Goal: Information Seeking & Learning: Learn about a topic

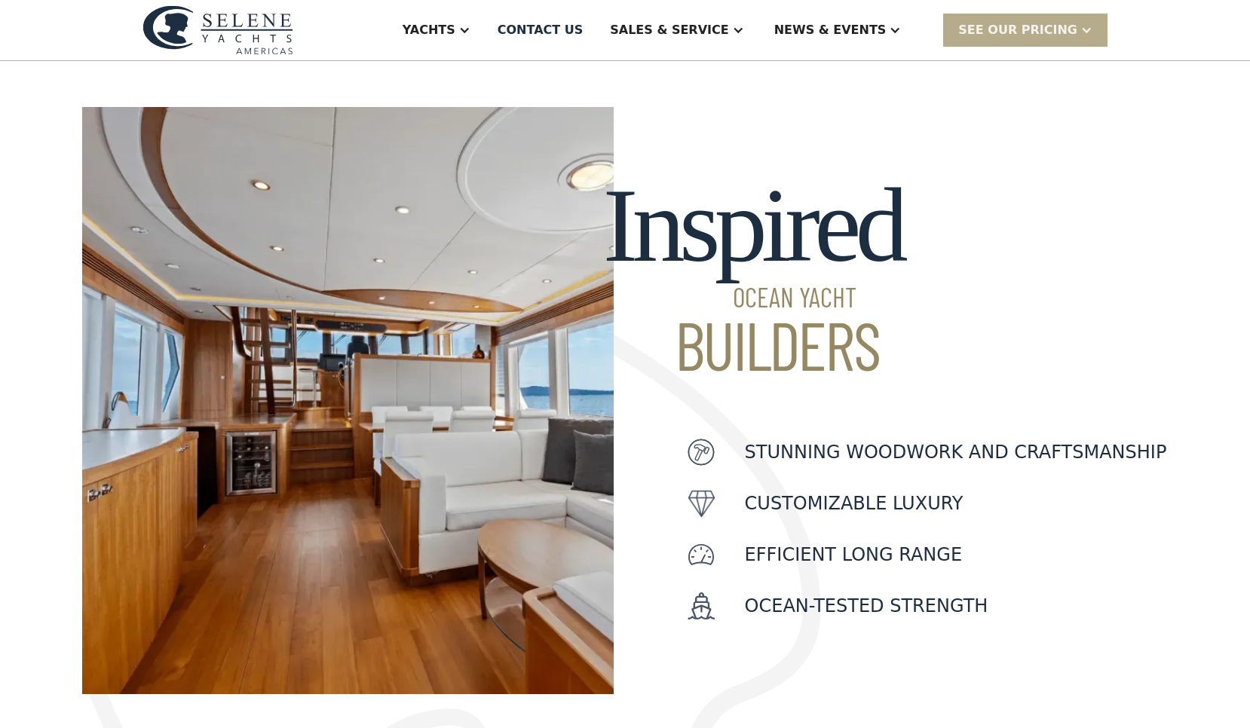
scroll to position [386, 0]
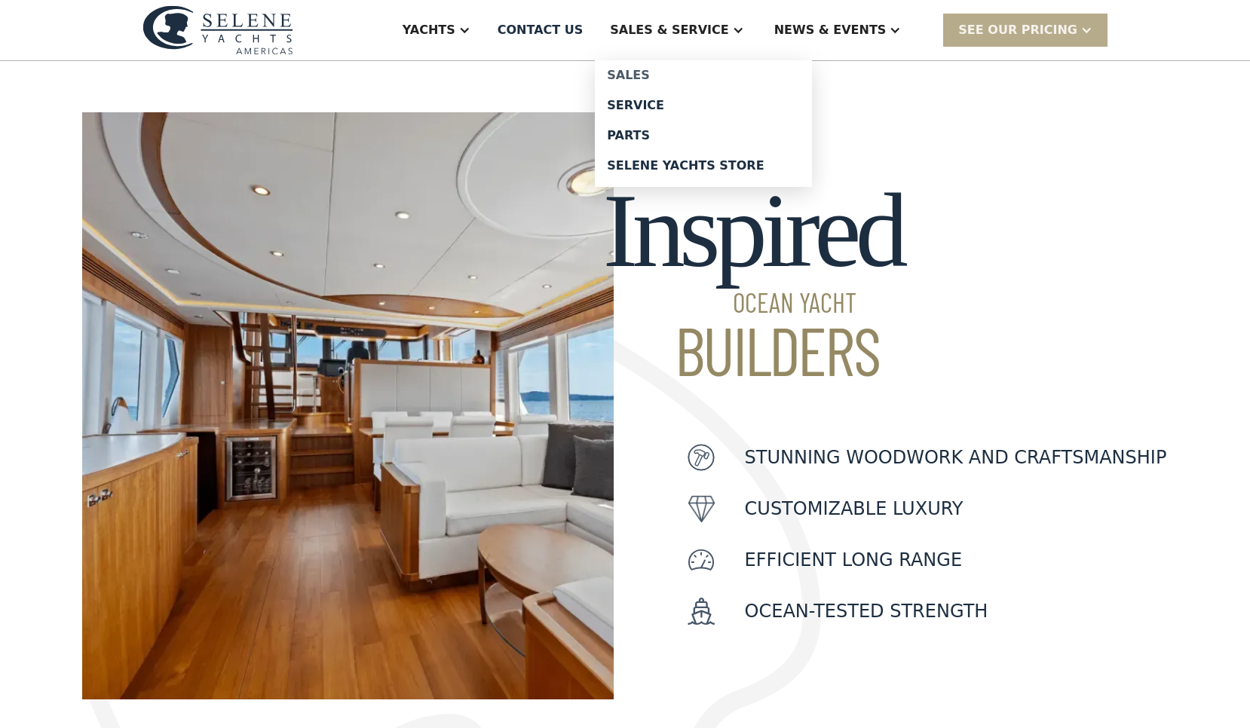
click at [665, 70] on div "Sales" at bounding box center [703, 75] width 193 height 12
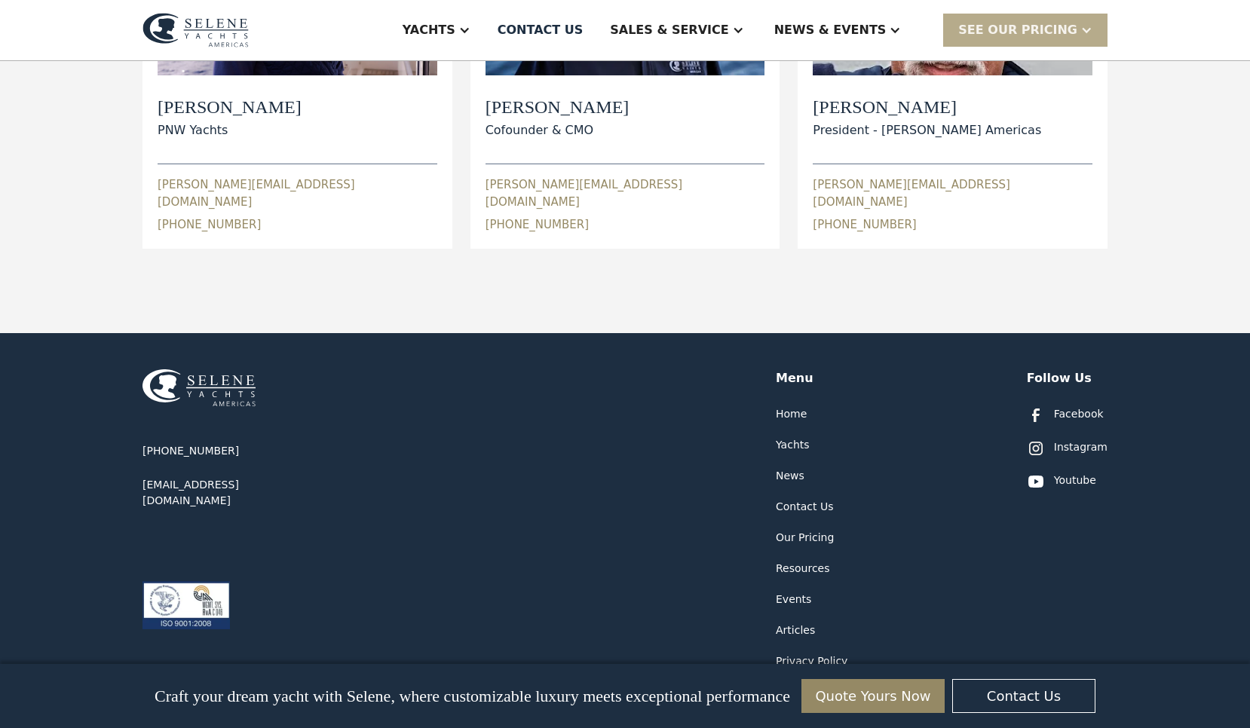
scroll to position [757, 0]
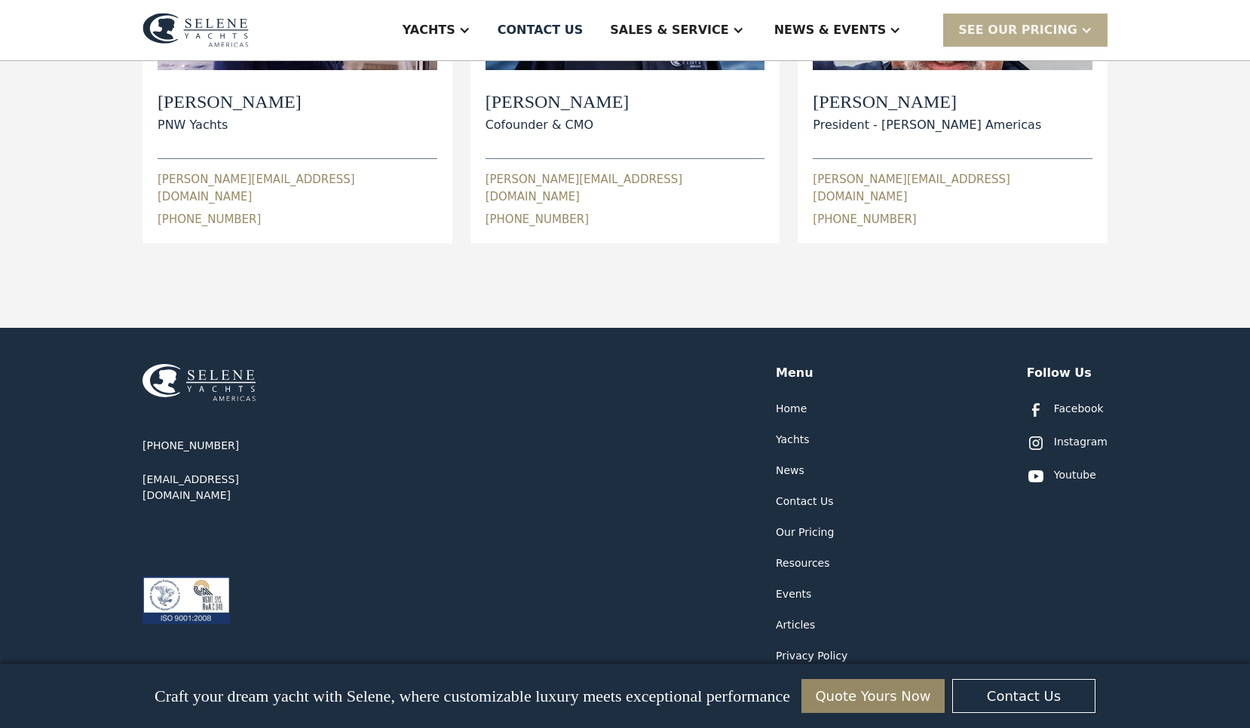
click at [805, 525] on div "Our Pricing" at bounding box center [805, 533] width 58 height 16
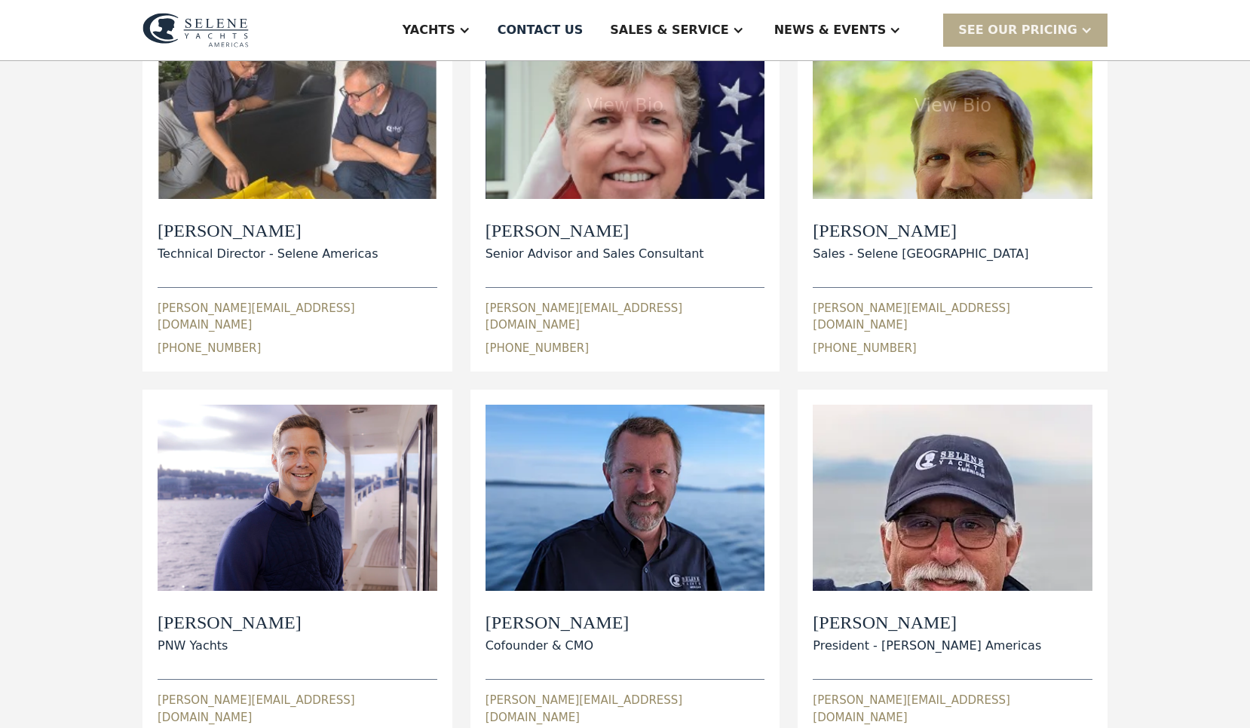
scroll to position [0, 0]
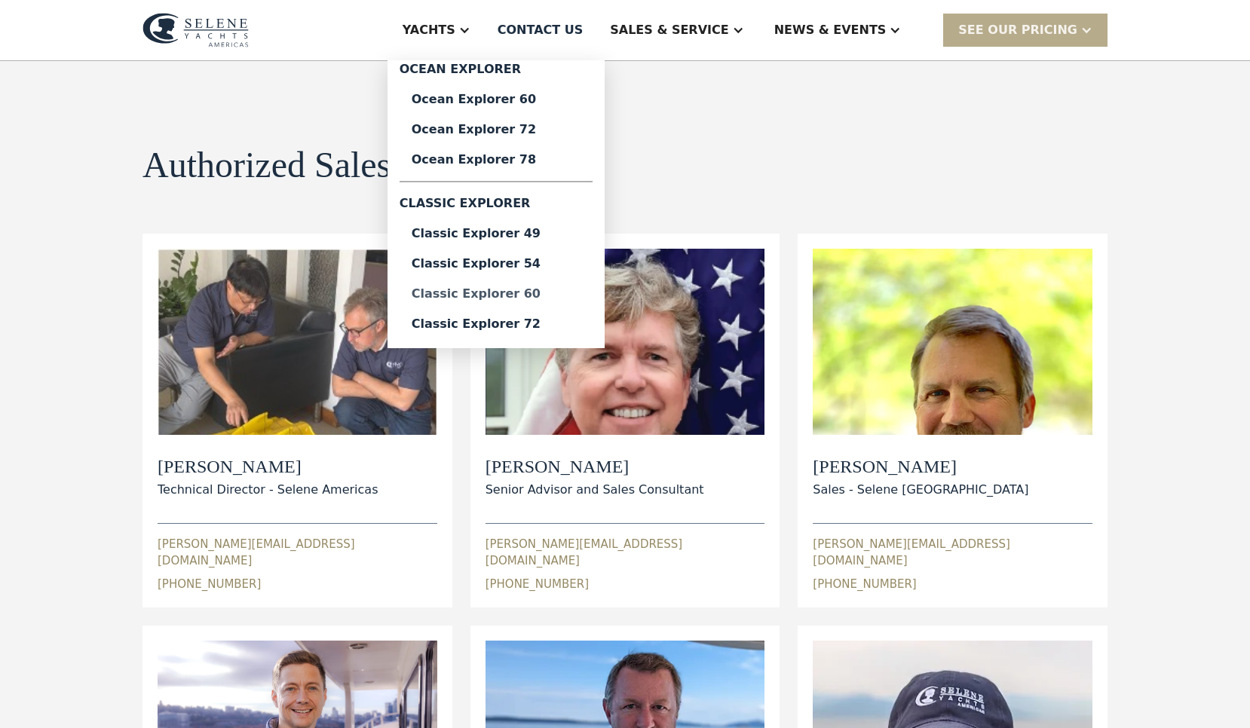
click at [505, 293] on div "Classic Explorer 60" at bounding box center [496, 294] width 169 height 12
click at [497, 98] on div "Ocean Explorer 60" at bounding box center [496, 99] width 169 height 12
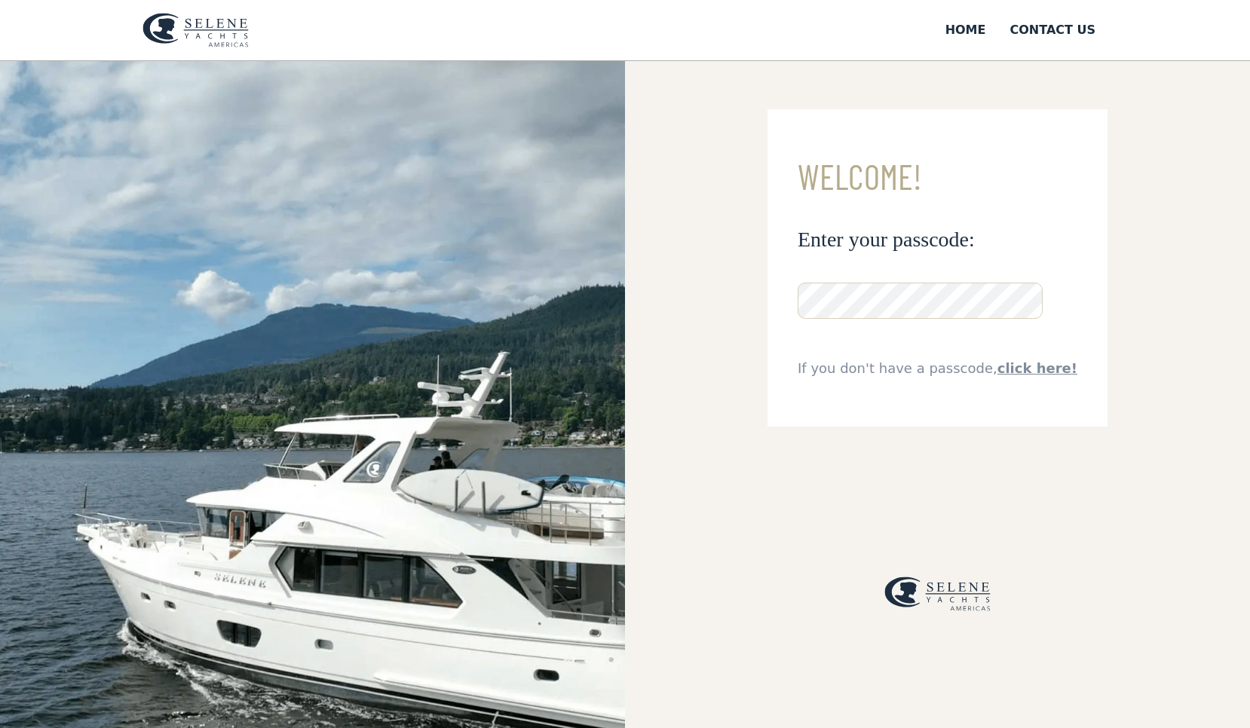
click at [1040, 369] on link "click here!" at bounding box center [1037, 368] width 80 height 16
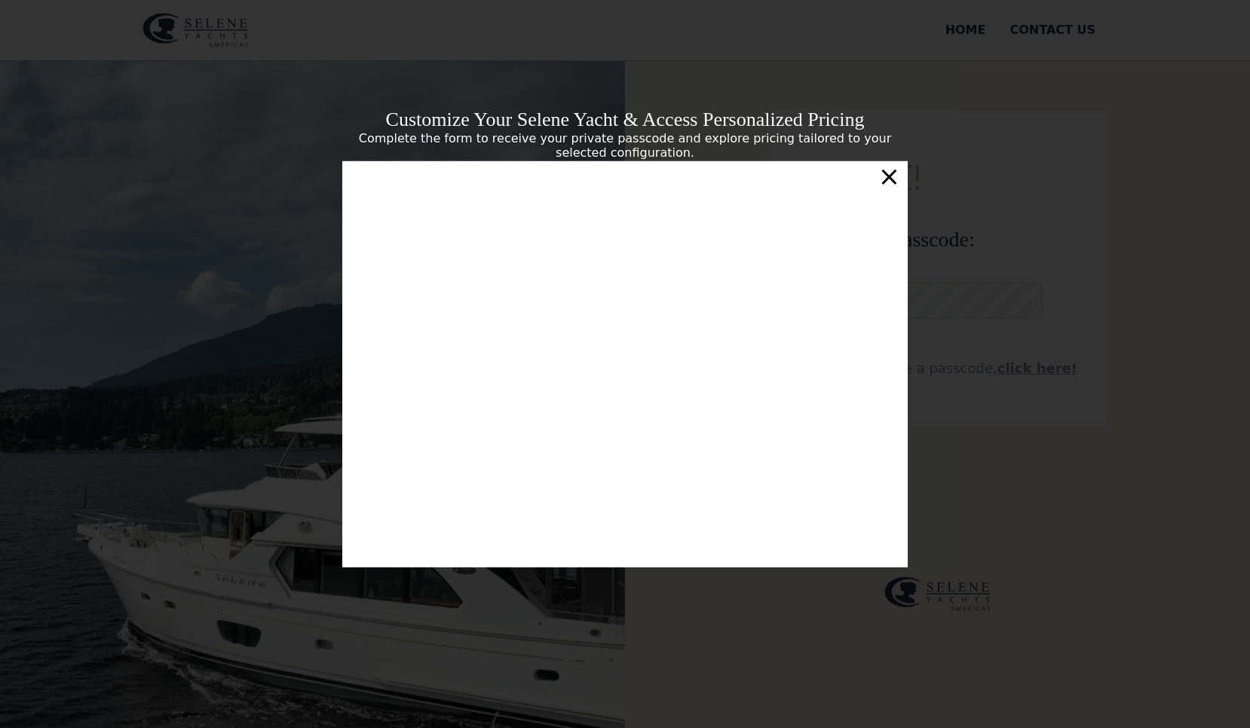
click at [896, 175] on div "×" at bounding box center [889, 176] width 22 height 30
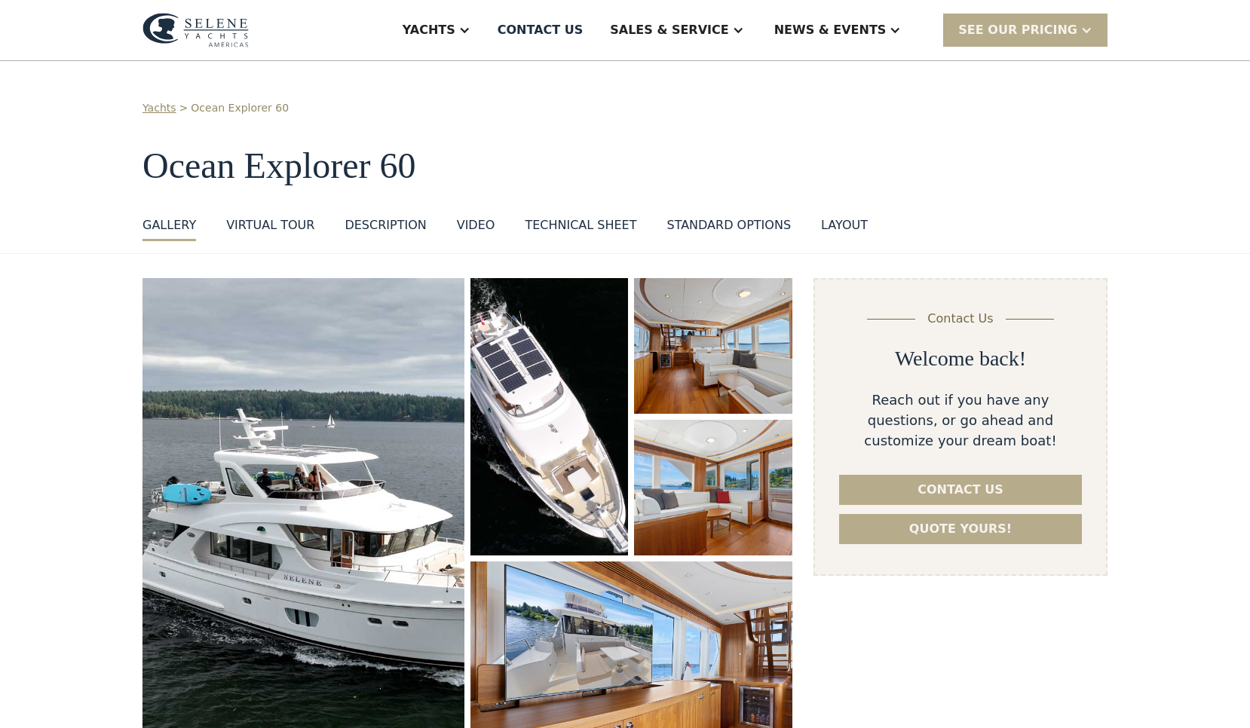
click at [584, 466] on img "open lightbox" at bounding box center [549, 416] width 158 height 277
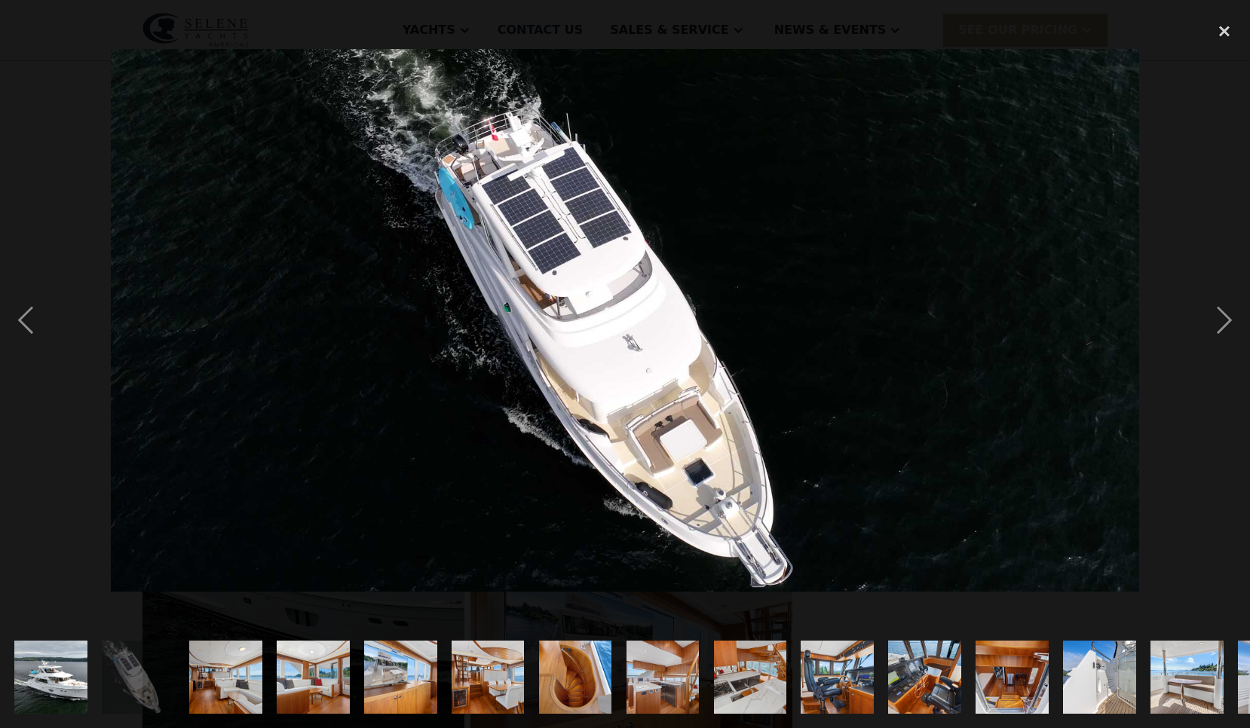
click at [584, 663] on img "show item 7 of 25" at bounding box center [575, 677] width 109 height 73
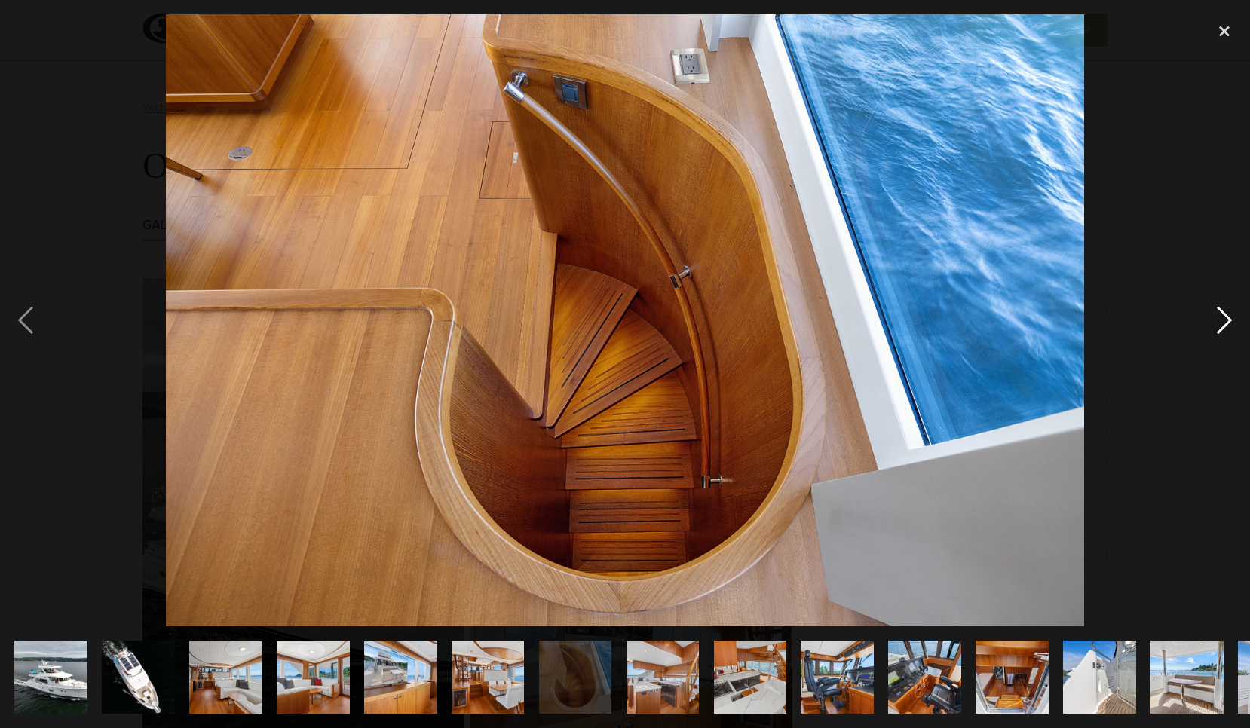
click at [1226, 318] on div "next image" at bounding box center [1224, 319] width 51 height 611
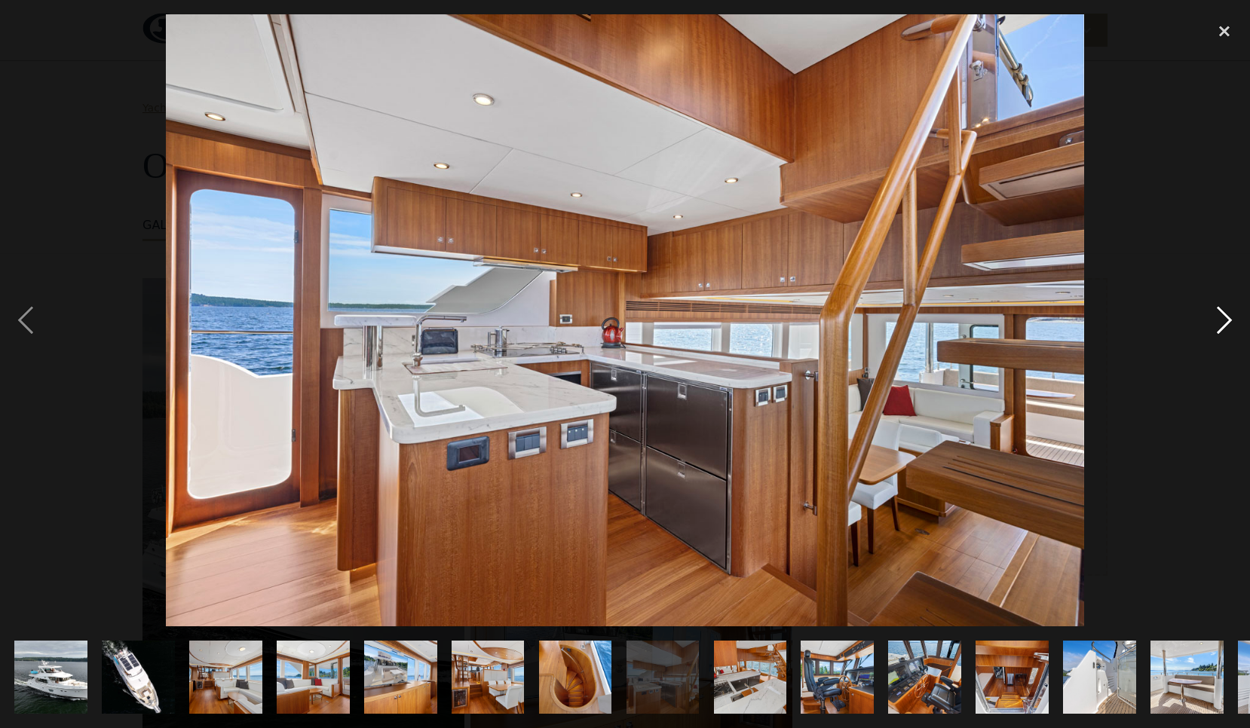
click at [1226, 318] on div "next image" at bounding box center [1224, 319] width 51 height 611
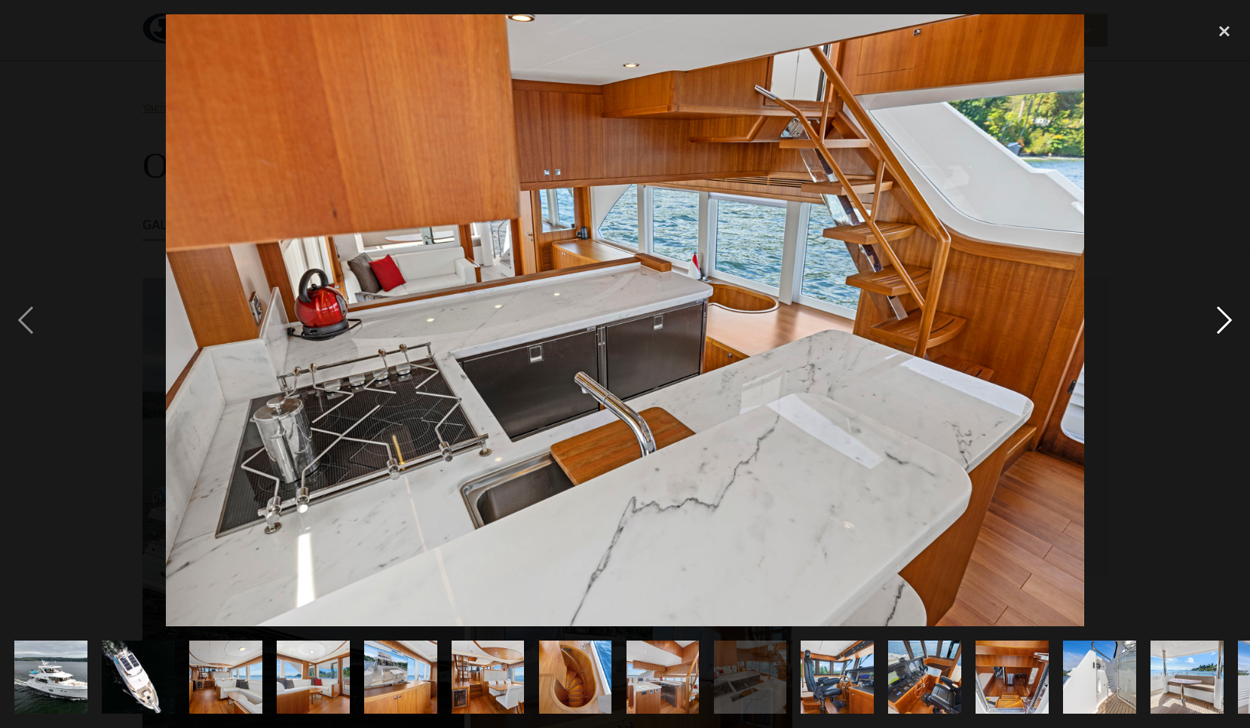
click at [1226, 318] on div "next image" at bounding box center [1224, 319] width 51 height 611
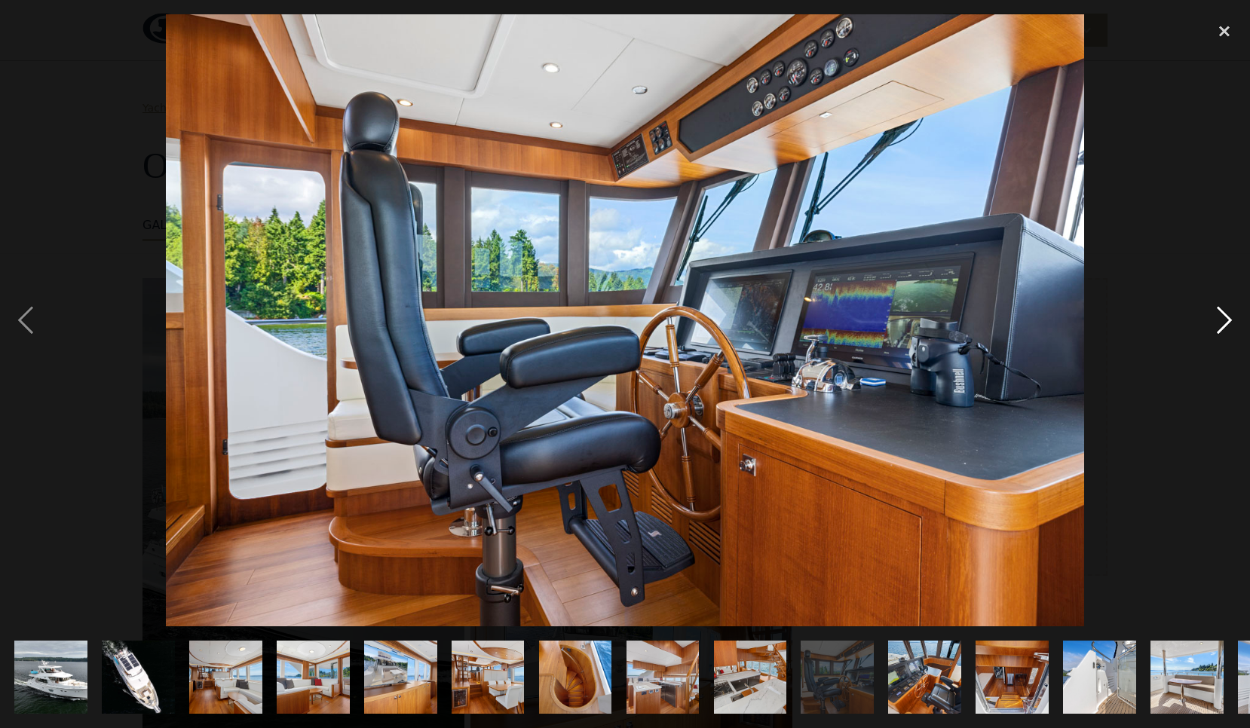
click at [1226, 320] on div "next image" at bounding box center [1224, 319] width 51 height 611
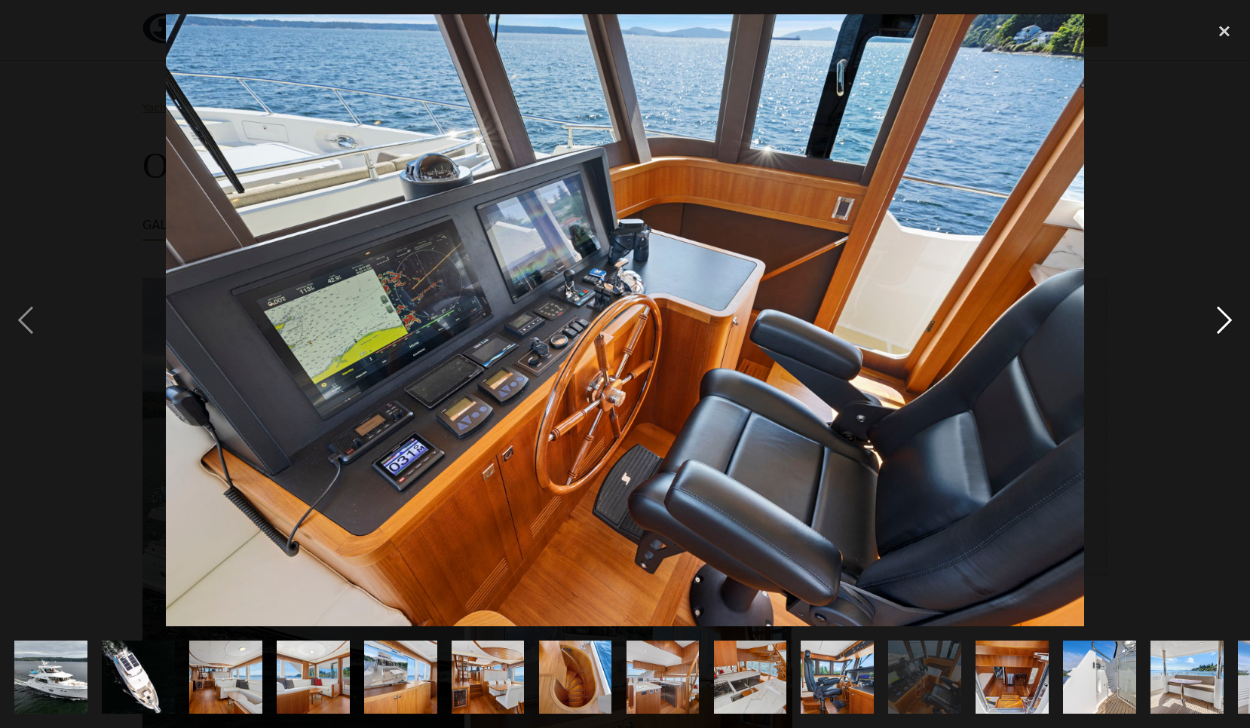
click at [1226, 320] on div "next image" at bounding box center [1224, 319] width 51 height 611
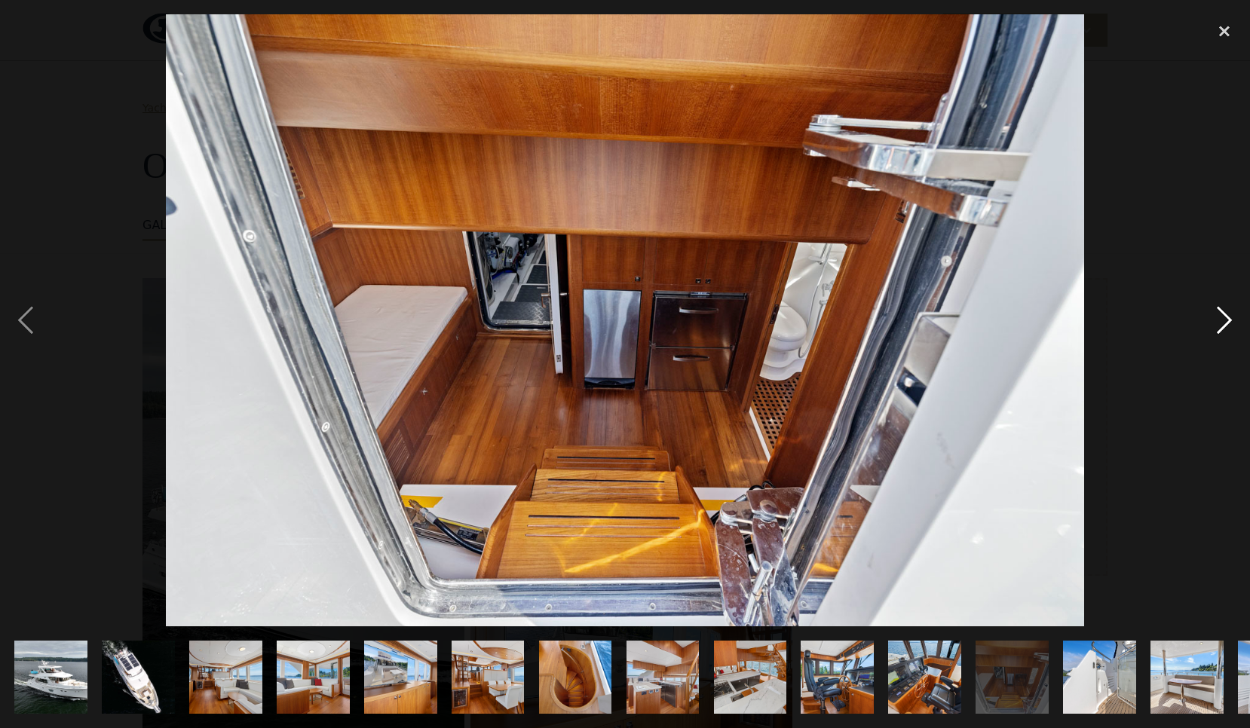
click at [1226, 320] on div "next image" at bounding box center [1224, 319] width 51 height 611
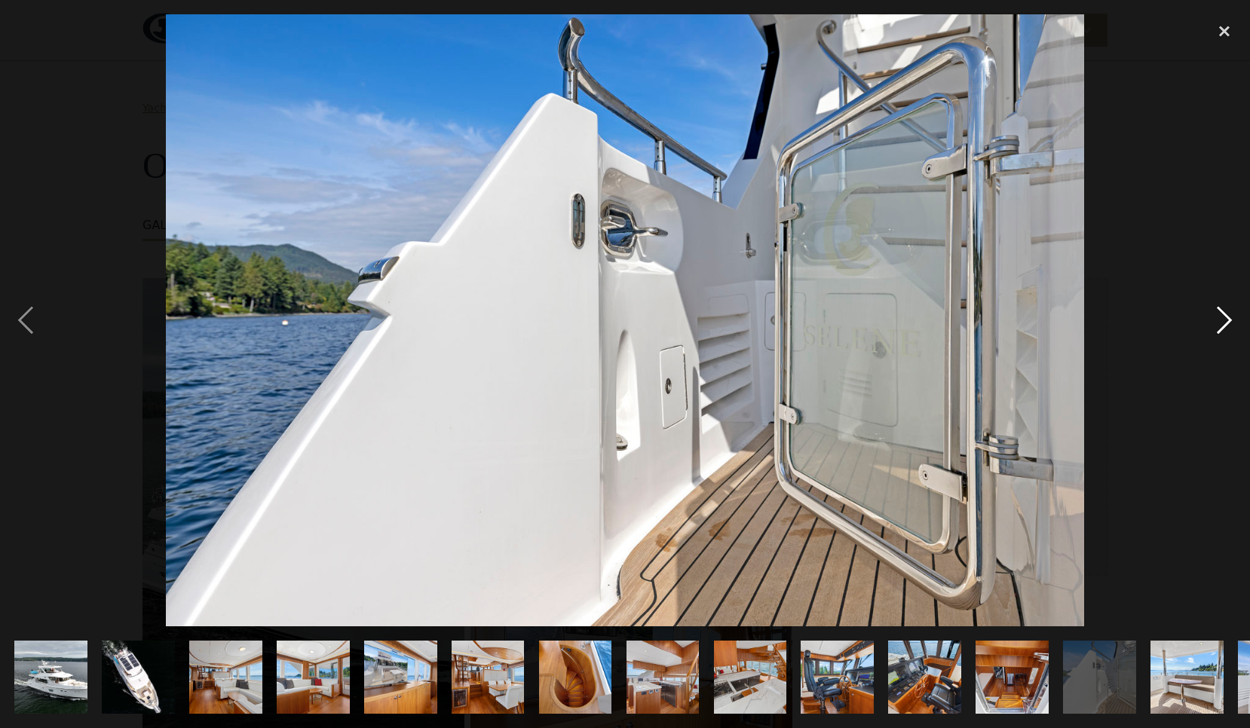
click at [1226, 320] on div "next image" at bounding box center [1224, 319] width 51 height 611
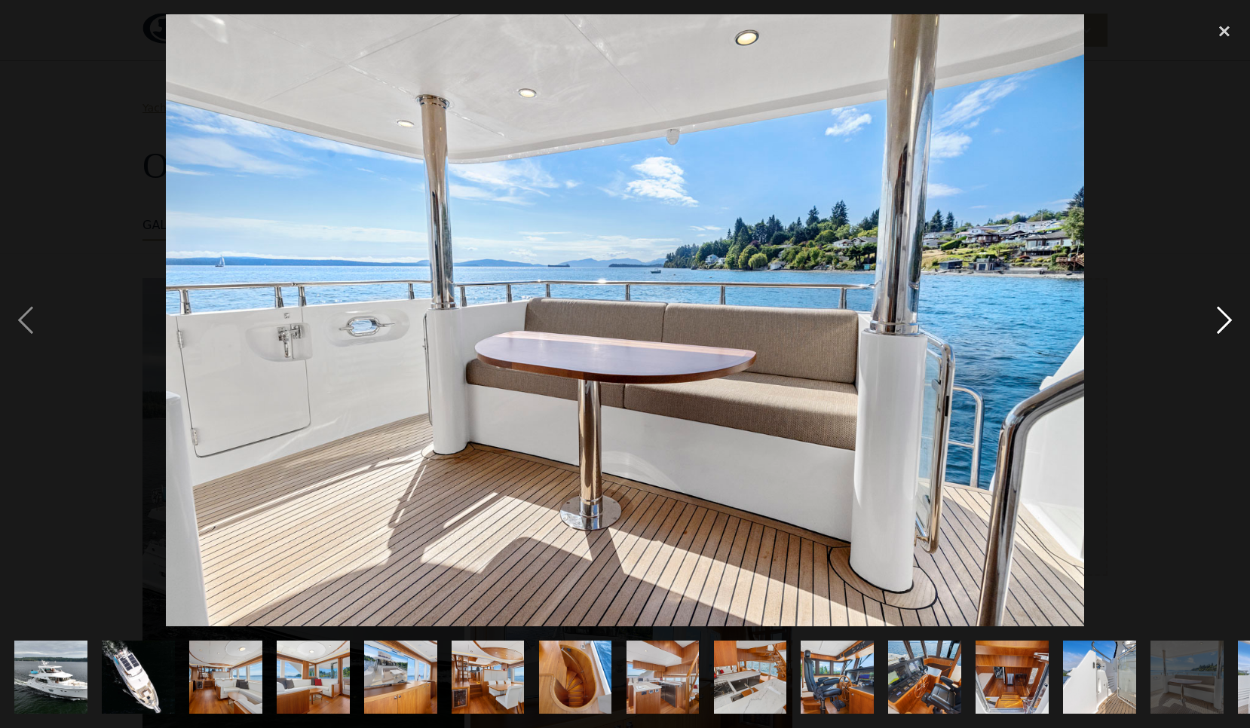
click at [1226, 320] on div "next image" at bounding box center [1224, 319] width 51 height 611
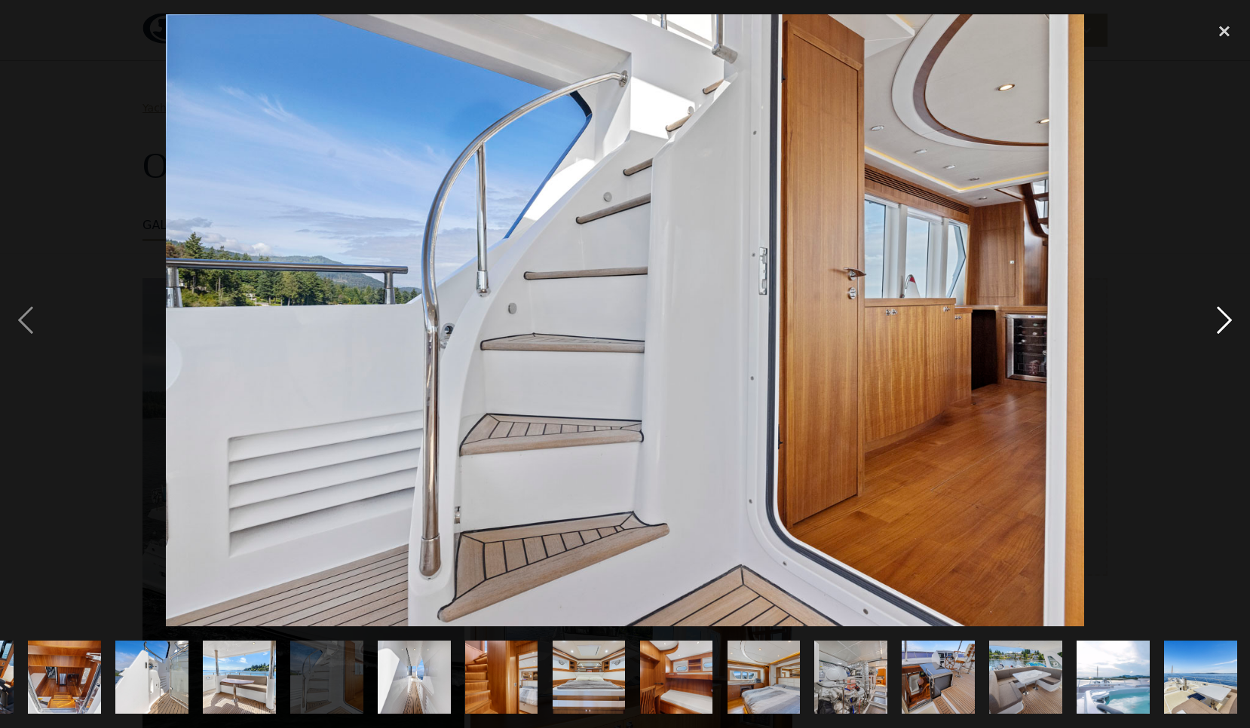
scroll to position [0, 949]
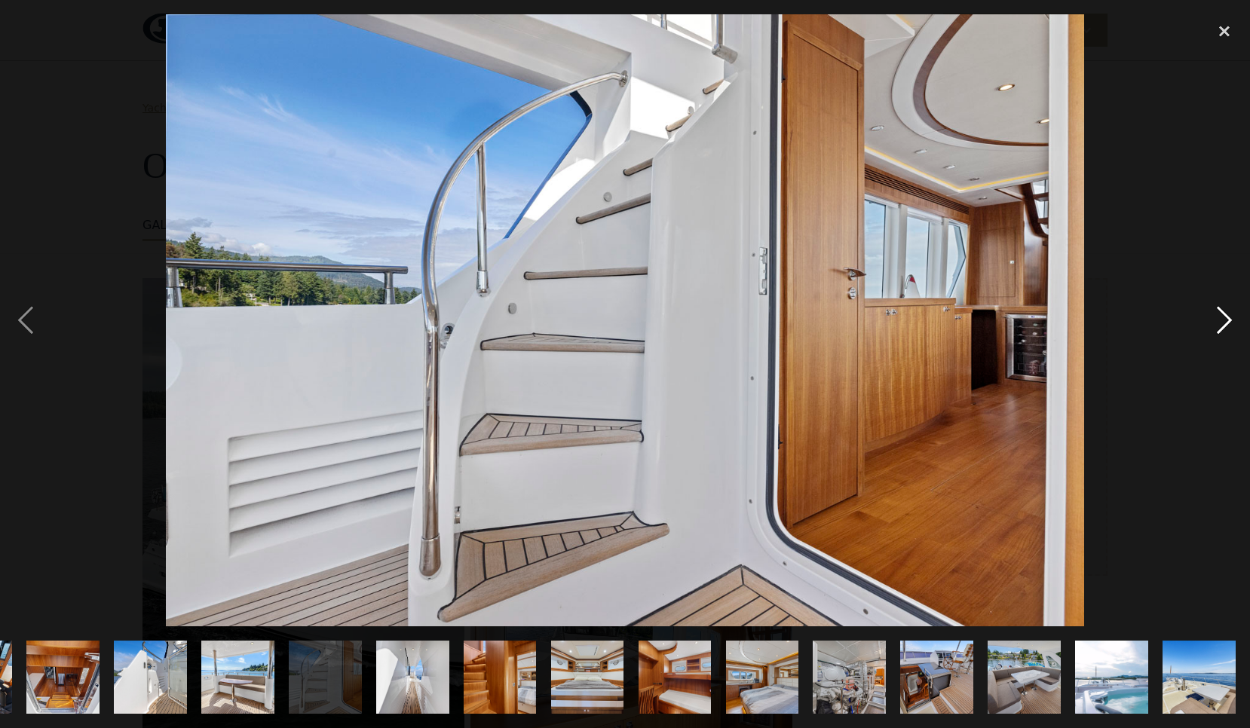
click at [1226, 320] on div "next image" at bounding box center [1224, 319] width 51 height 611
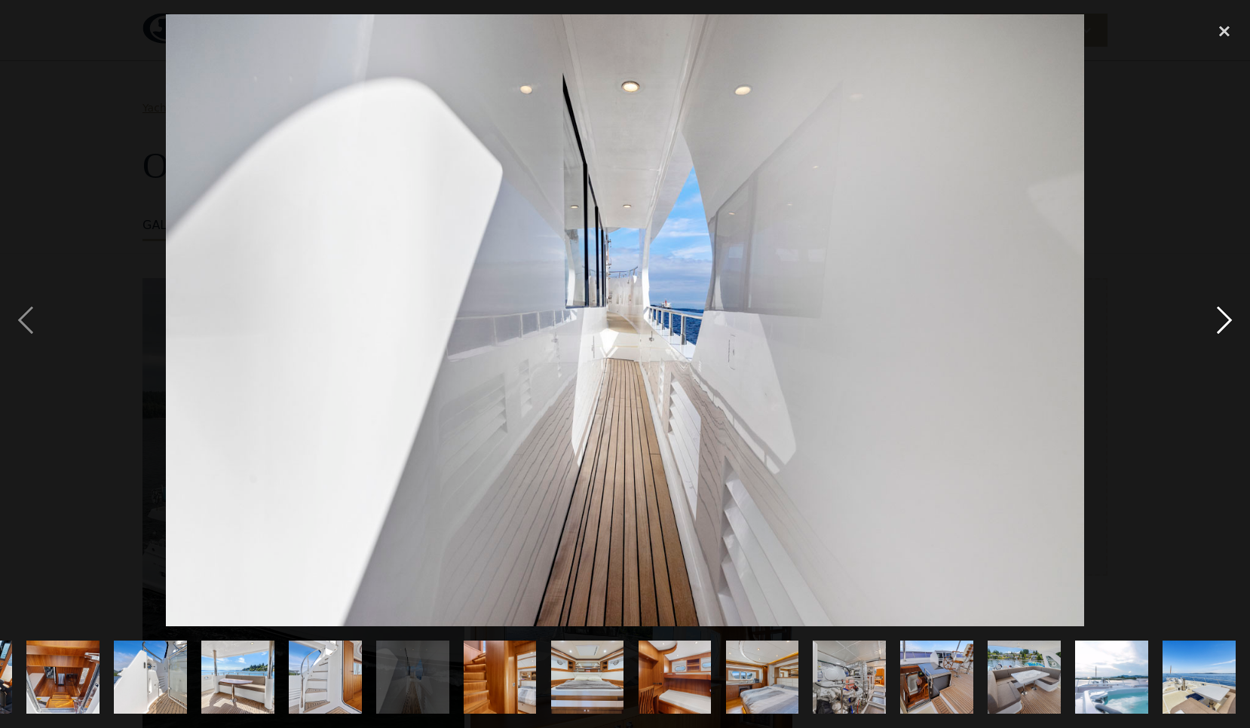
click at [1226, 320] on div "next image" at bounding box center [1224, 319] width 51 height 611
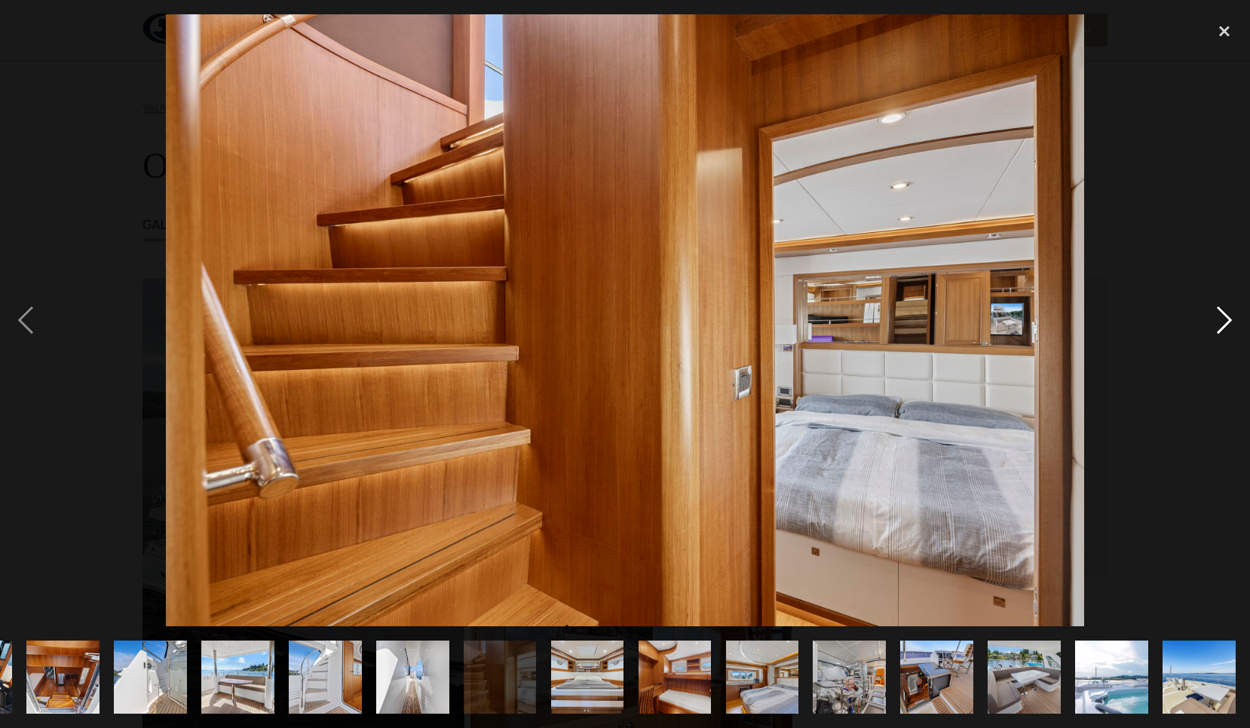
click at [1226, 320] on div "next image" at bounding box center [1224, 319] width 51 height 611
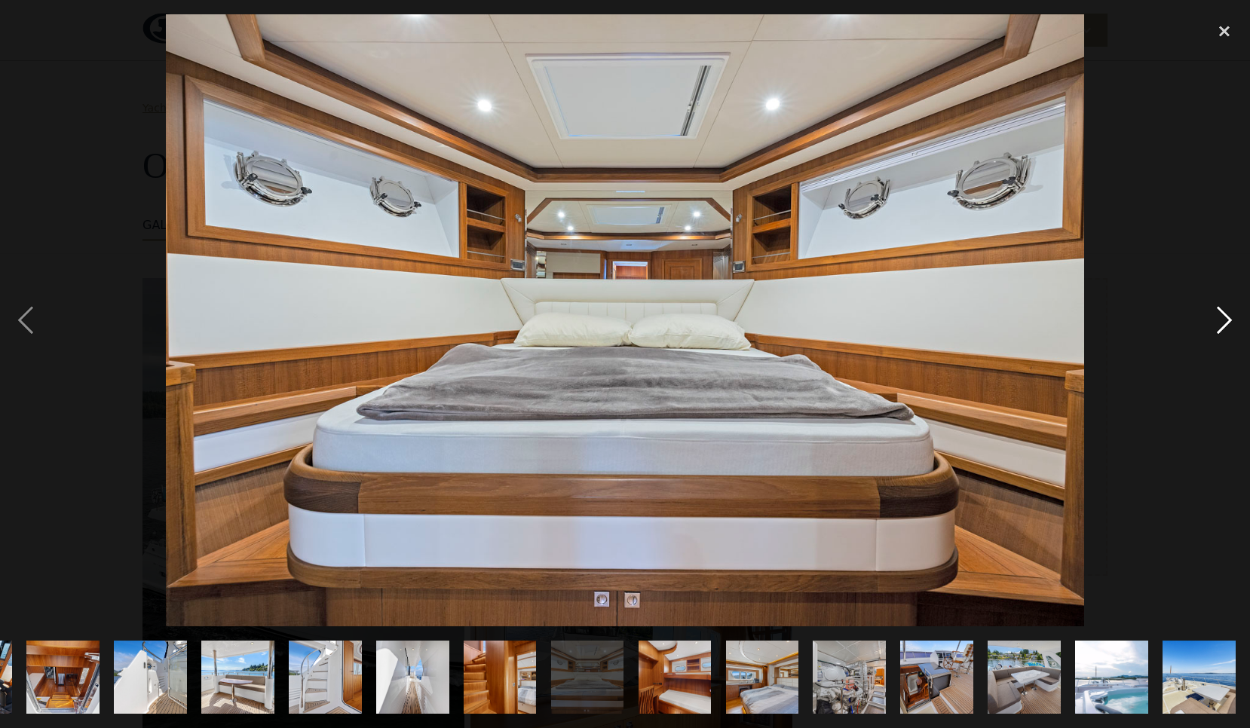
click at [1226, 320] on div "next image" at bounding box center [1224, 319] width 51 height 611
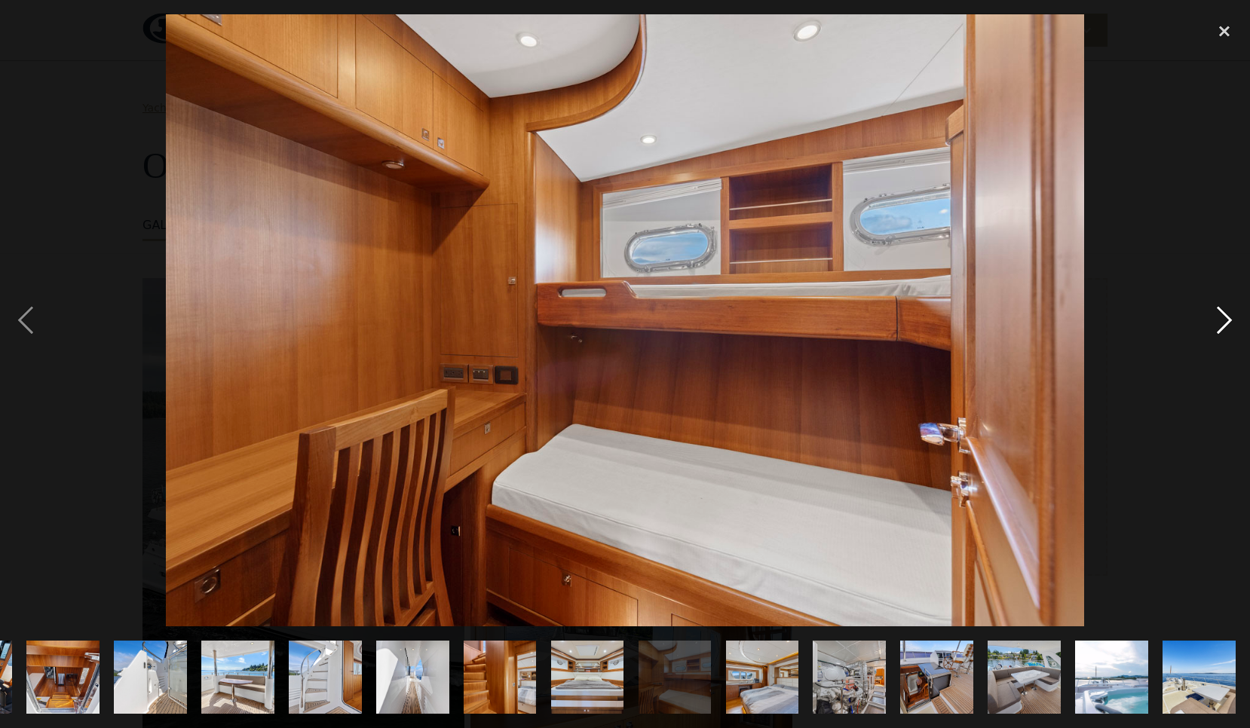
click at [1226, 320] on div "next image" at bounding box center [1224, 319] width 51 height 611
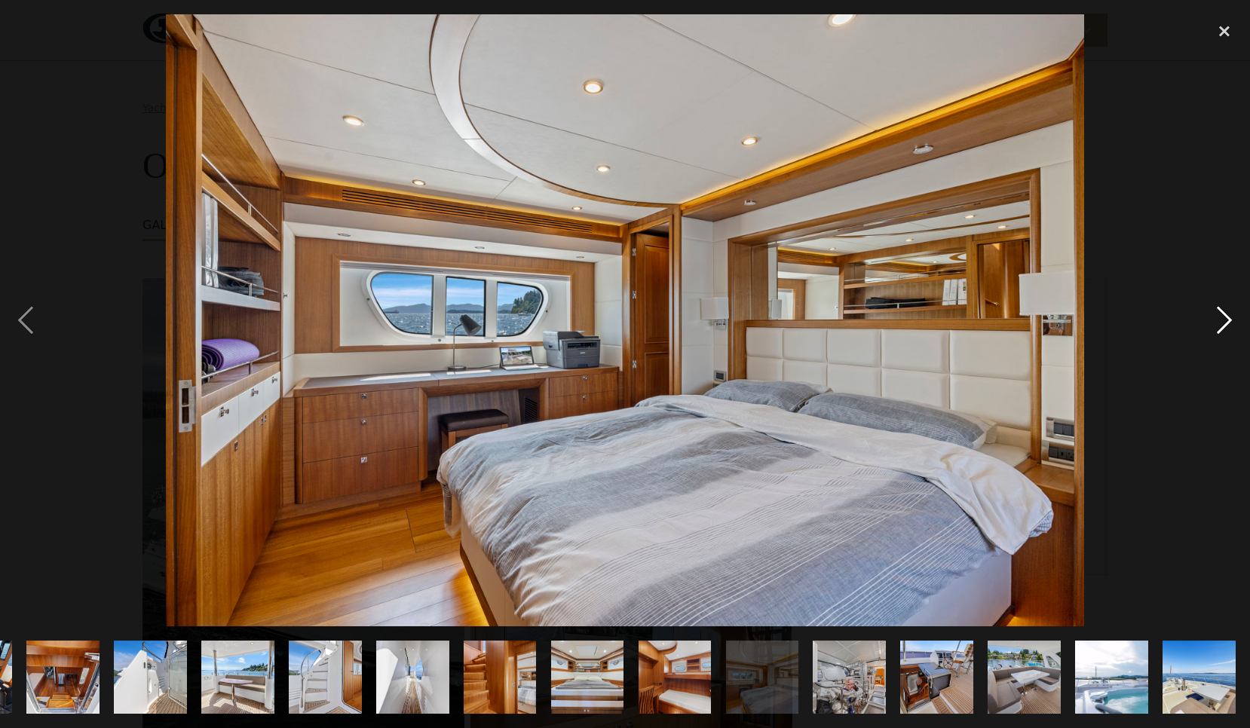
click at [1226, 320] on div "next image" at bounding box center [1224, 319] width 51 height 611
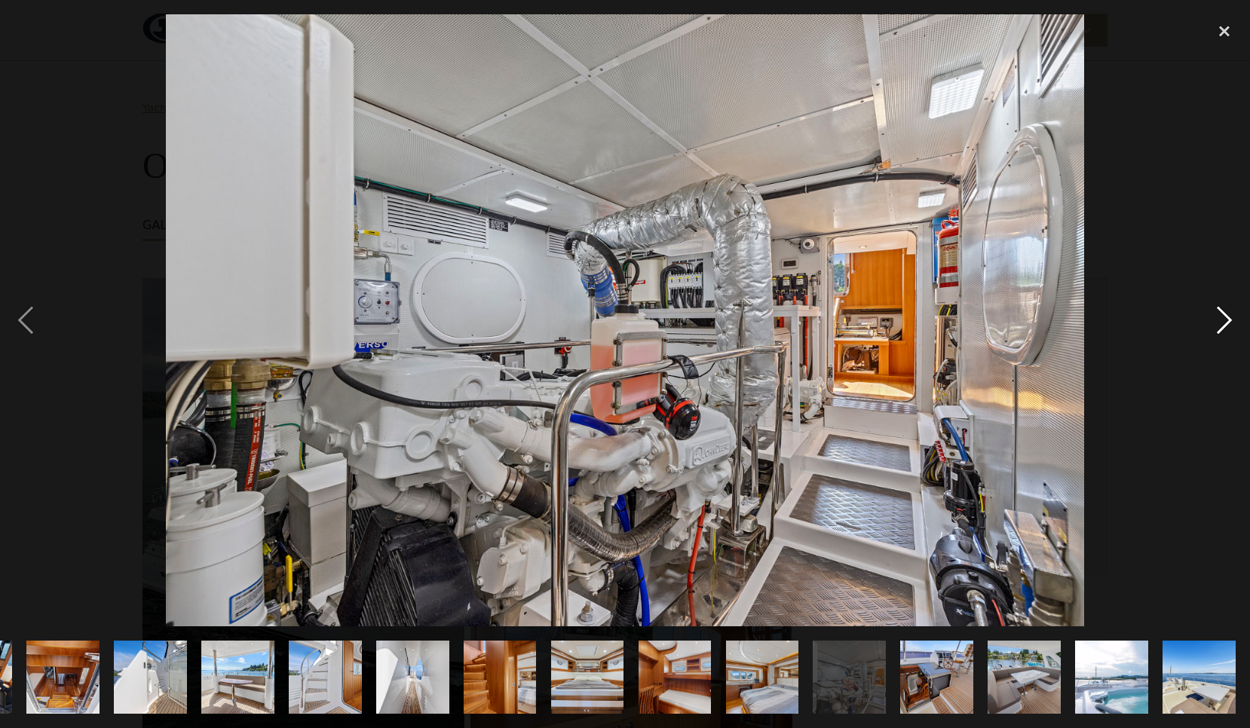
click at [1226, 320] on div "next image" at bounding box center [1224, 319] width 51 height 611
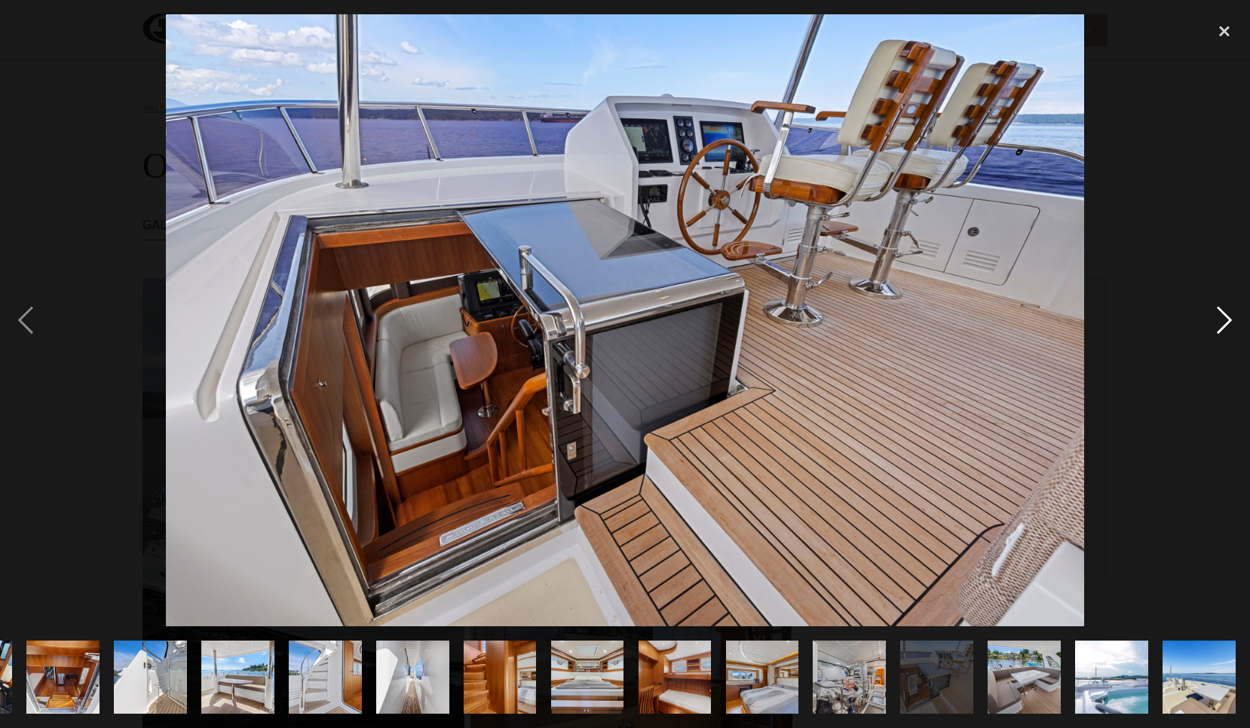
click at [1226, 322] on div "next image" at bounding box center [1224, 319] width 51 height 611
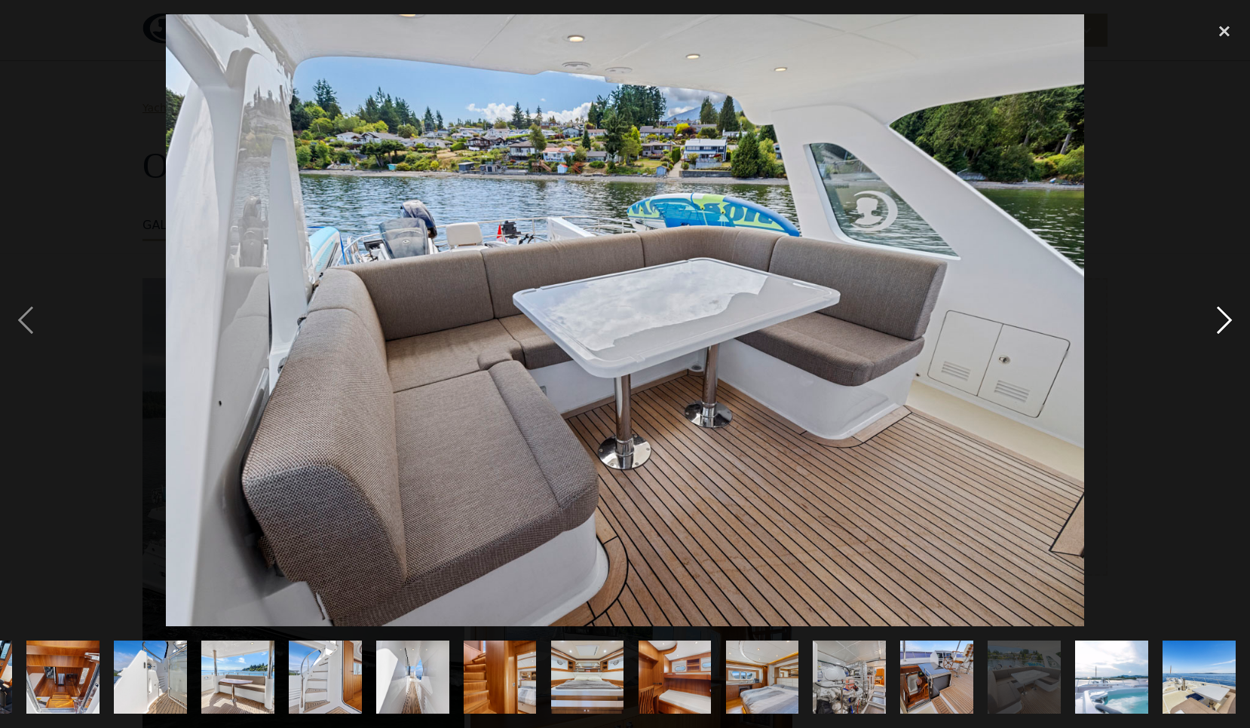
click at [1226, 322] on div "next image" at bounding box center [1224, 319] width 51 height 611
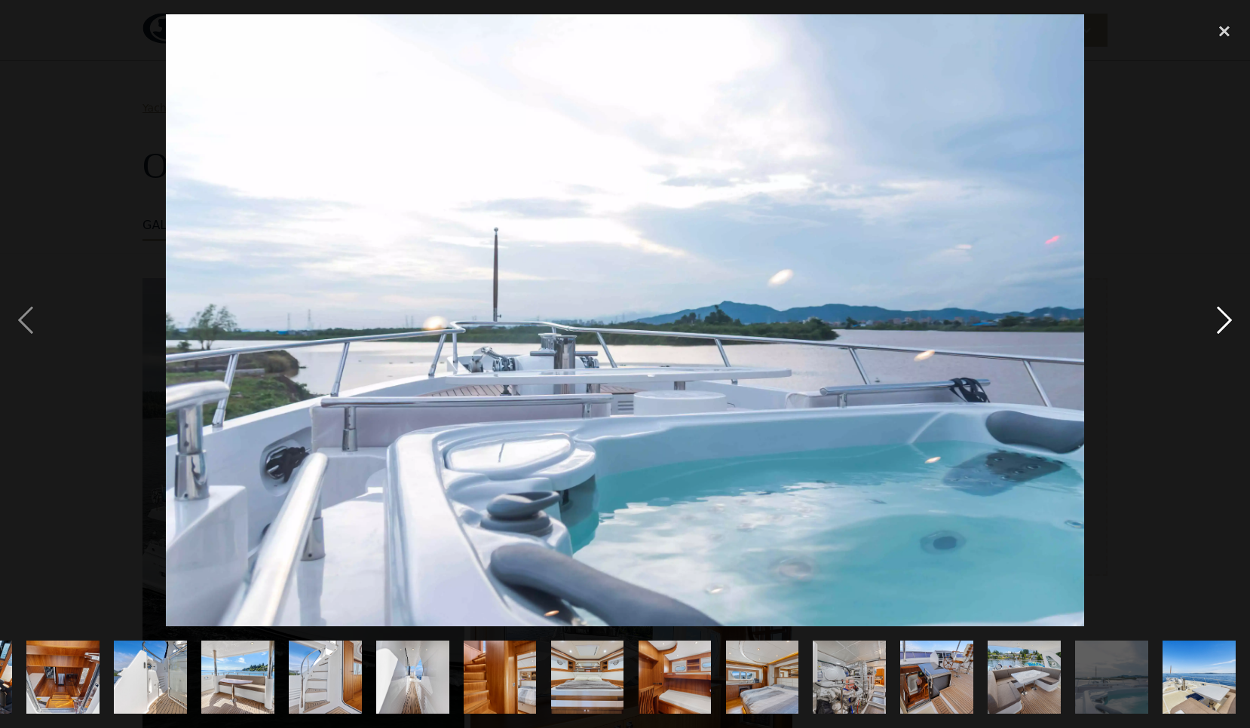
click at [1226, 322] on div "next image" at bounding box center [1224, 319] width 51 height 611
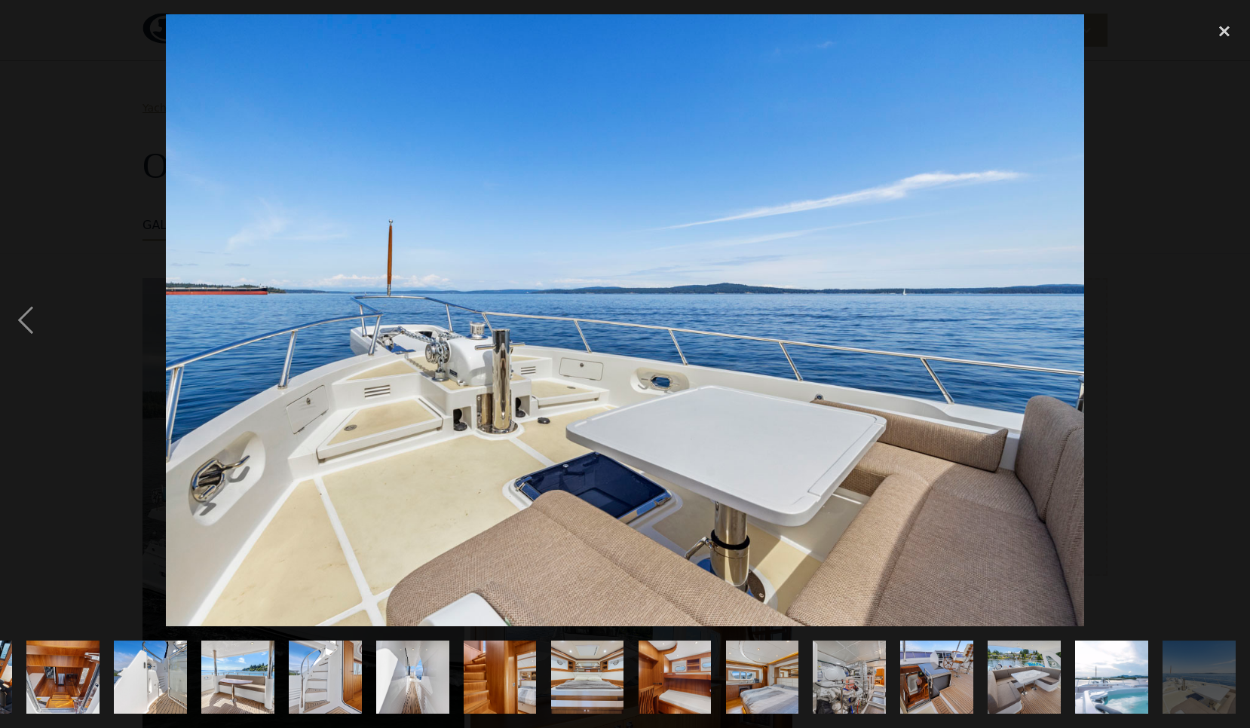
click at [1226, 322] on div "next image" at bounding box center [1224, 319] width 51 height 611
